Goal: Task Accomplishment & Management: Use online tool/utility

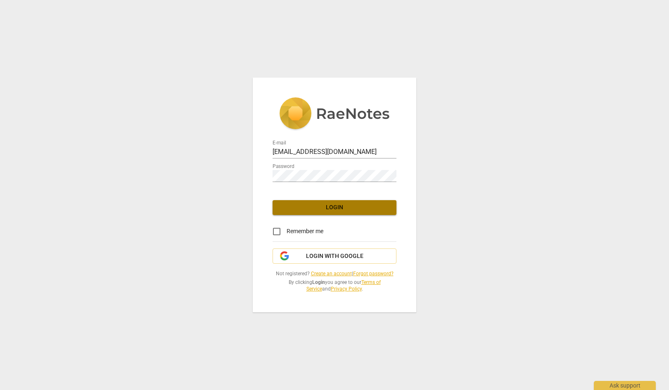
click at [339, 204] on span "Login" at bounding box center [334, 208] width 111 height 8
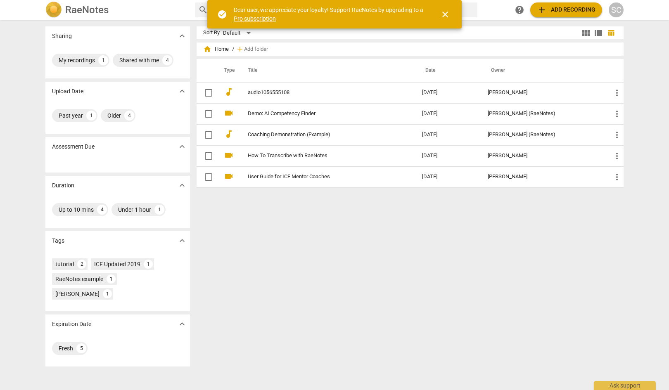
click at [447, 19] on button "close" at bounding box center [445, 15] width 20 height 20
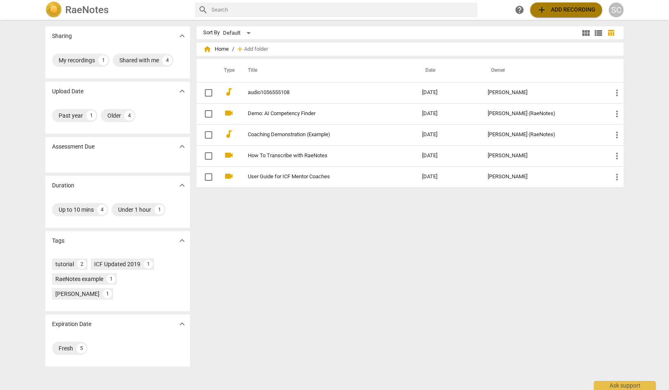
click at [564, 12] on span "add Add recording" at bounding box center [566, 10] width 59 height 10
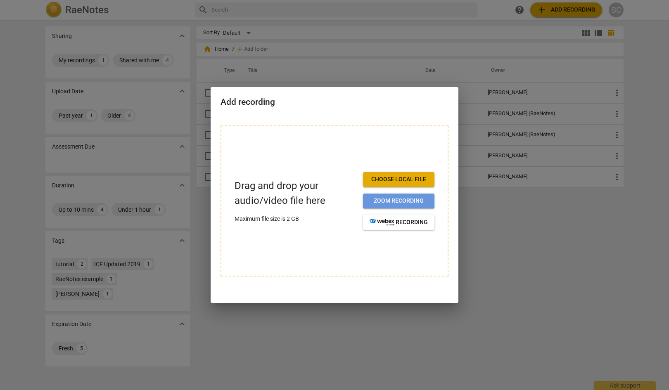
click at [393, 201] on span "Zoom recording" at bounding box center [399, 201] width 58 height 8
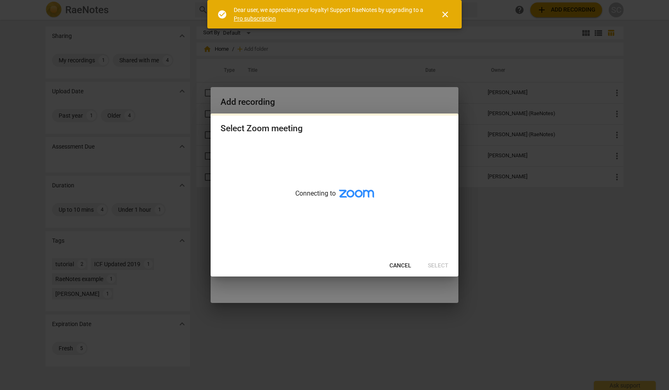
click at [448, 17] on span "close" at bounding box center [445, 14] width 10 height 10
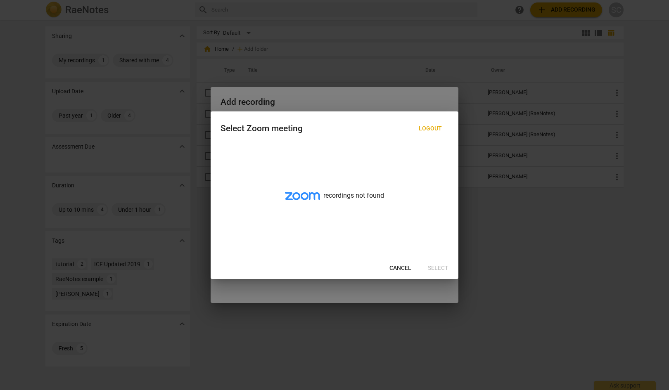
click at [333, 195] on div "recordings not found" at bounding box center [335, 201] width 248 height 113
click at [434, 270] on div "Cancel Select" at bounding box center [334, 268] width 244 height 15
click at [508, 139] on div at bounding box center [334, 195] width 669 height 390
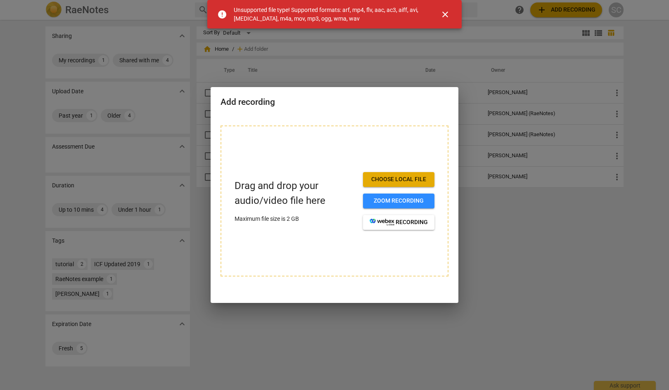
click at [451, 18] on span "close" at bounding box center [445, 14] width 20 height 10
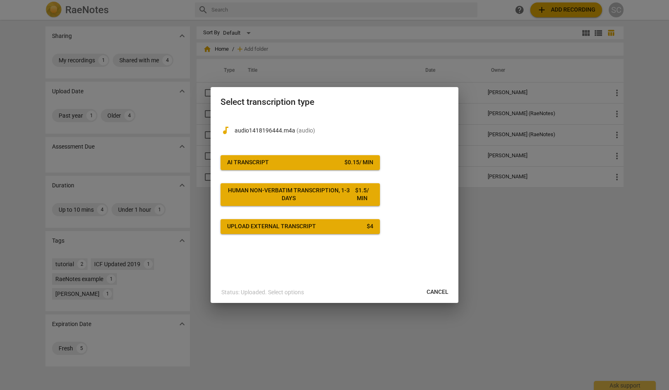
click at [266, 158] on button "AI Transcript $ 0.15 / min" at bounding box center [300, 162] width 159 height 15
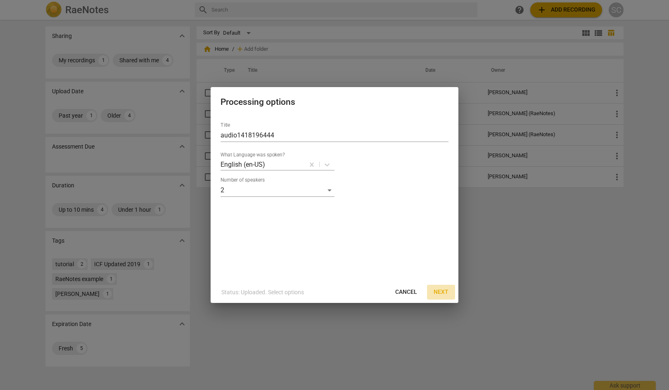
click at [442, 293] on span "Next" at bounding box center [441, 292] width 15 height 8
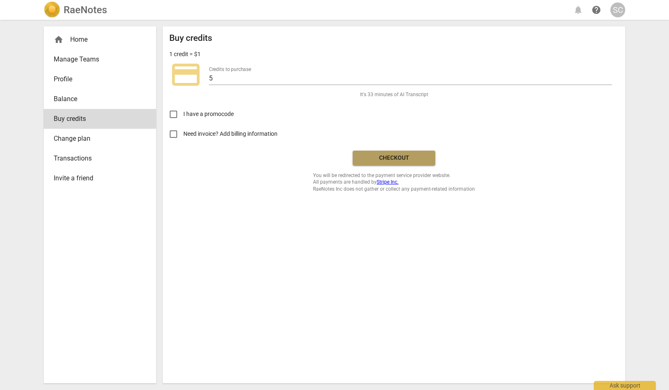
click at [374, 161] on span "Checkout" at bounding box center [393, 158] width 69 height 8
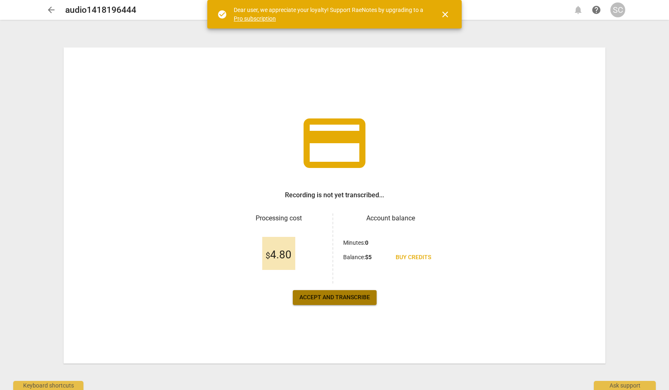
click at [346, 299] on span "Accept and transcribe" at bounding box center [334, 298] width 71 height 8
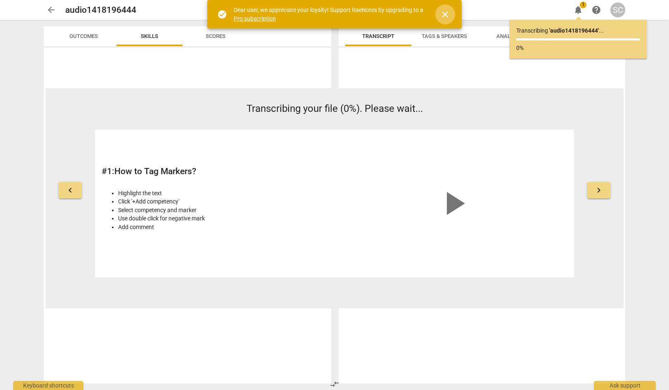
click at [446, 16] on span "close" at bounding box center [445, 14] width 10 height 10
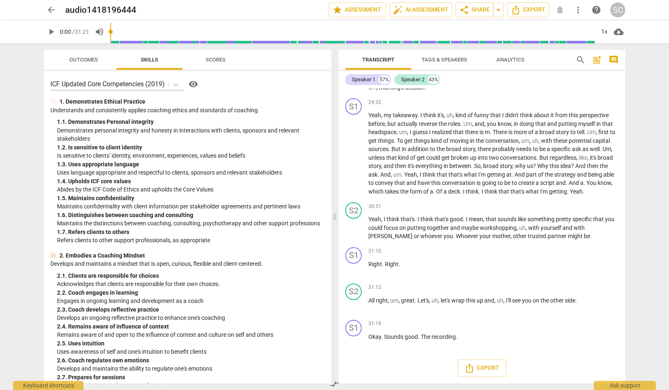
scroll to position [4167, 0]
click at [492, 236] on span "mother" at bounding box center [501, 236] width 18 height 7
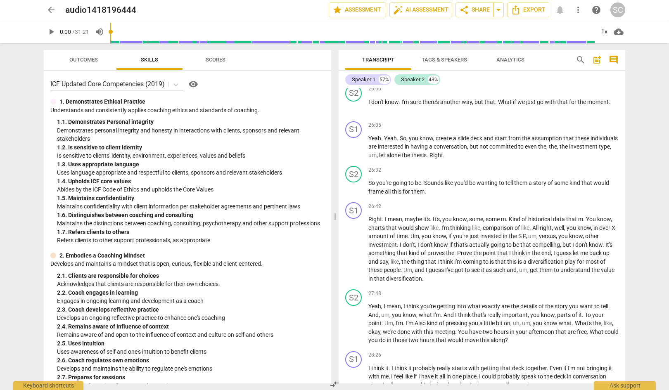
scroll to position [3589, 0]
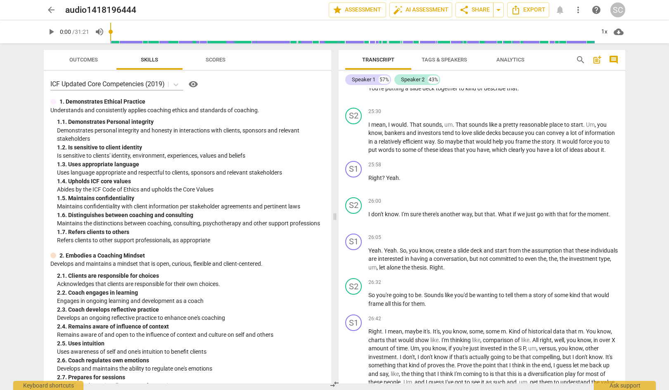
click at [456, 60] on span "Tags & Speakers" at bounding box center [444, 60] width 45 height 6
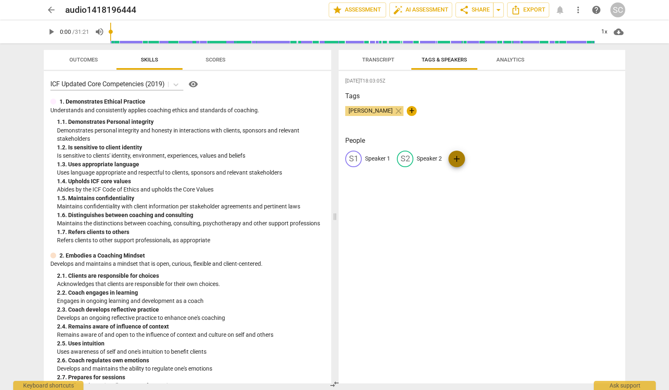
click at [457, 159] on span "add" at bounding box center [457, 159] width 10 height 10
click at [368, 156] on p "Speaker 1" at bounding box center [377, 158] width 25 height 9
click at [351, 158] on span "edit" at bounding box center [354, 159] width 10 height 10
click at [374, 159] on p "Speaker 1" at bounding box center [377, 158] width 25 height 9
click at [374, 159] on input "Speaker 1" at bounding box center [398, 158] width 66 height 13
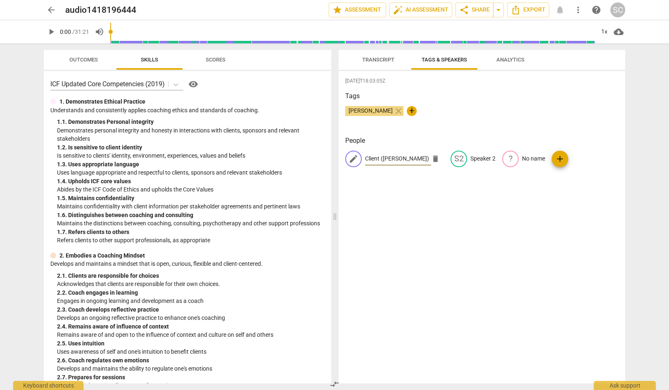
type input "Client (Phil V)"
click at [439, 156] on span "edit" at bounding box center [444, 159] width 10 height 10
type input "Sebastian C"
click at [352, 160] on span "edit" at bounding box center [354, 159] width 10 height 10
click at [372, 157] on input "Client (Phil V)" at bounding box center [398, 158] width 66 height 13
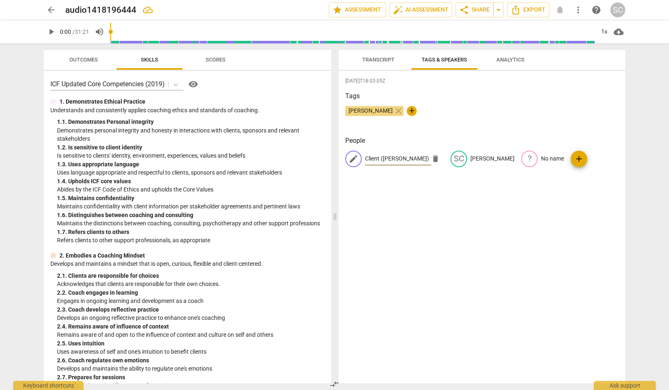
click at [372, 157] on input "Client (Phil V)" at bounding box center [398, 158] width 66 height 13
type input "Phil V (Client)"
drag, startPoint x: 383, startPoint y: 59, endPoint x: 425, endPoint y: 91, distance: 52.4
click at [382, 59] on span "Transcript" at bounding box center [378, 60] width 32 height 6
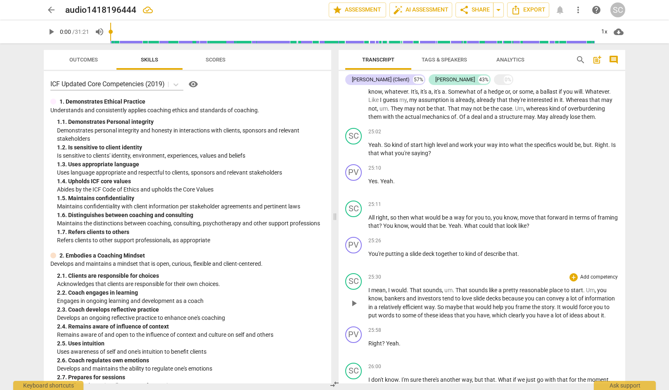
scroll to position [3341, 0]
